Goal: Information Seeking & Learning: Learn about a topic

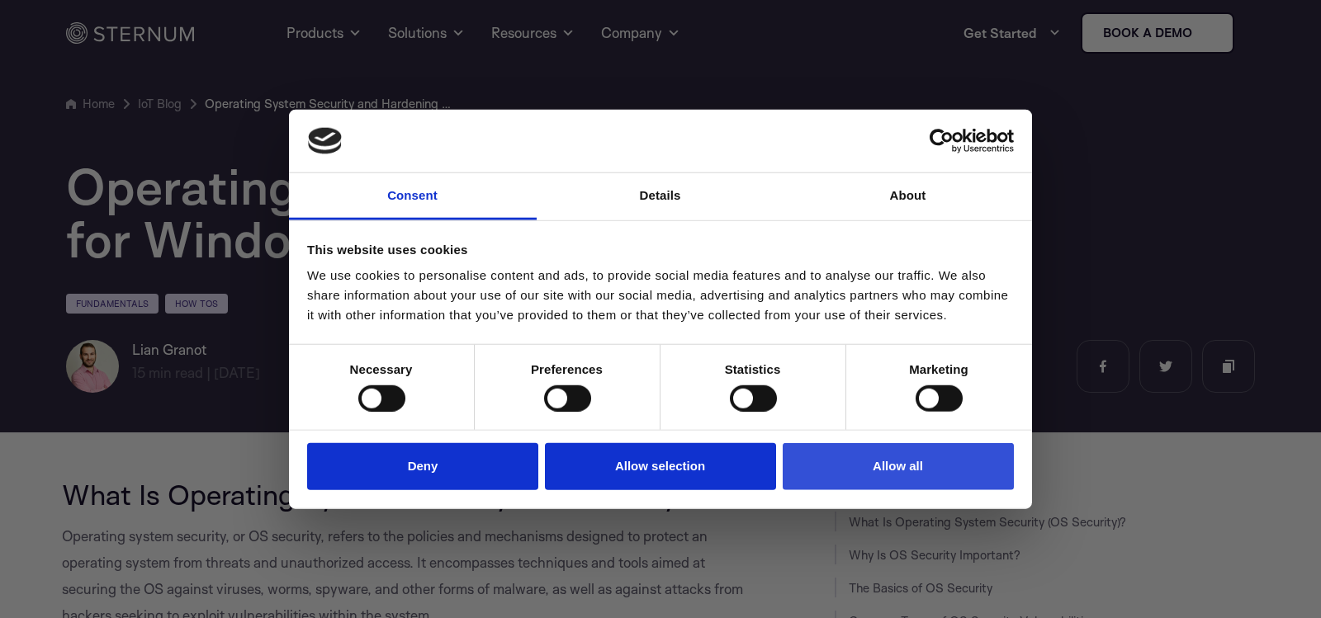
click at [880, 454] on button "Allow all" at bounding box center [898, 466] width 231 height 47
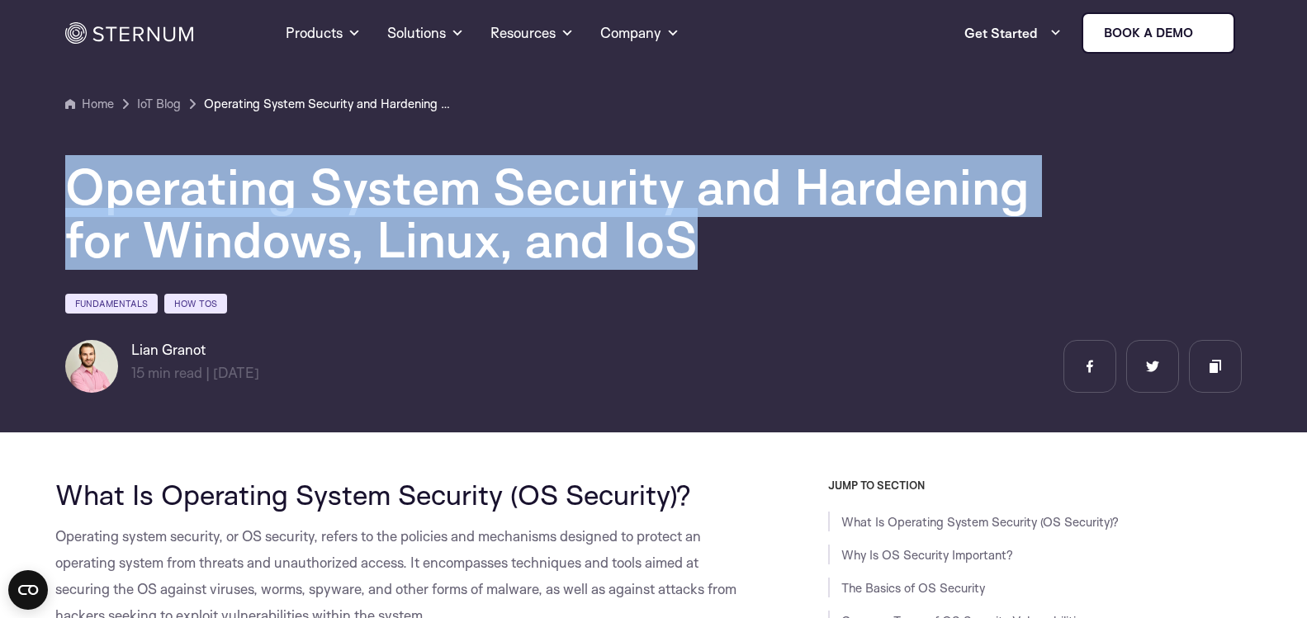
drag, startPoint x: 73, startPoint y: 196, endPoint x: 685, endPoint y: 254, distance: 614.6
click at [685, 254] on h1 "Operating System Security and Hardening for Windows, Linux, and IoS" at bounding box center [560, 213] width 991 height 106
copy h1 "Operating System Security and Hardening for Windows, Linux, and IoS"
drag, startPoint x: 78, startPoint y: 192, endPoint x: 716, endPoint y: 258, distance: 641.8
click at [716, 258] on h1 "Operating System Security and Hardening for Windows, Linux, and IoS" at bounding box center [560, 213] width 991 height 106
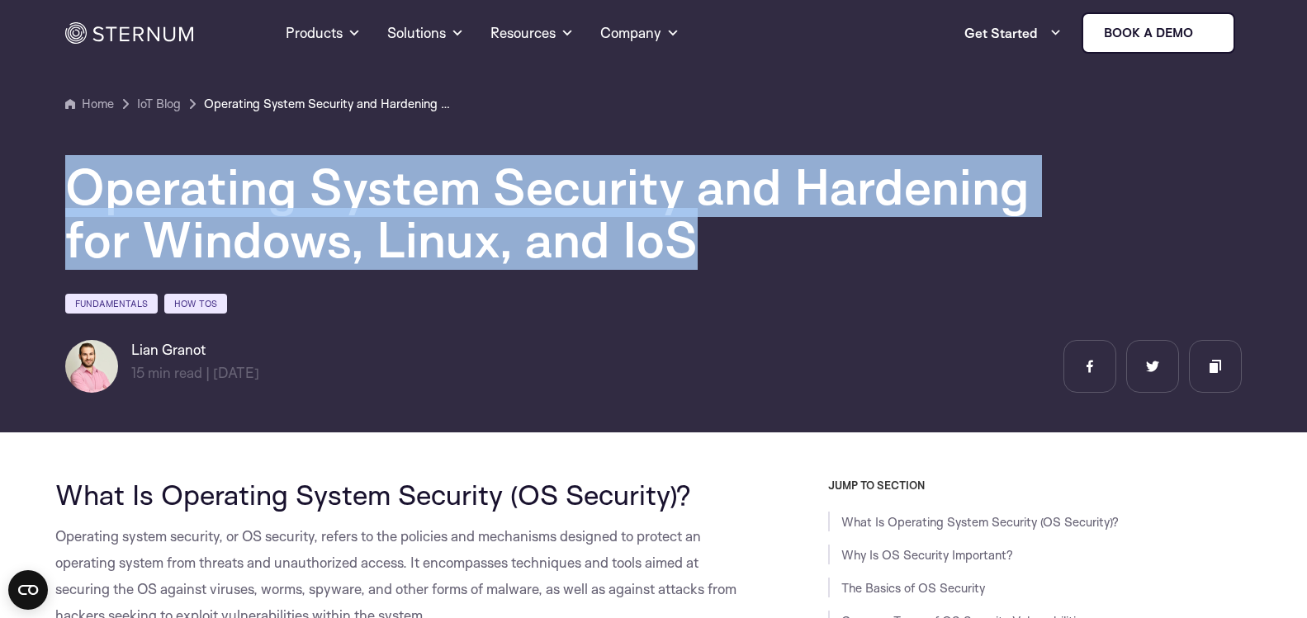
copy h1 "Operating System Security and Hardening for Windows, Linux, and IoS"
